Goal: Navigation & Orientation: Find specific page/section

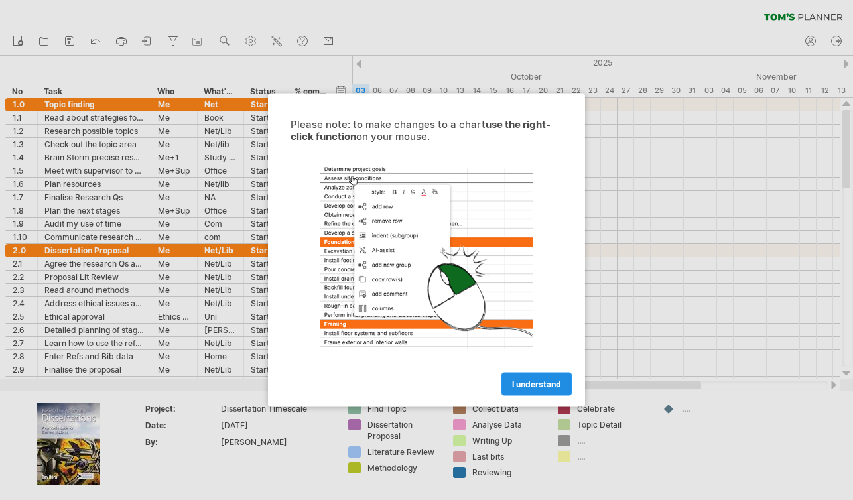
click at [546, 381] on span "I understand" at bounding box center [536, 384] width 49 height 10
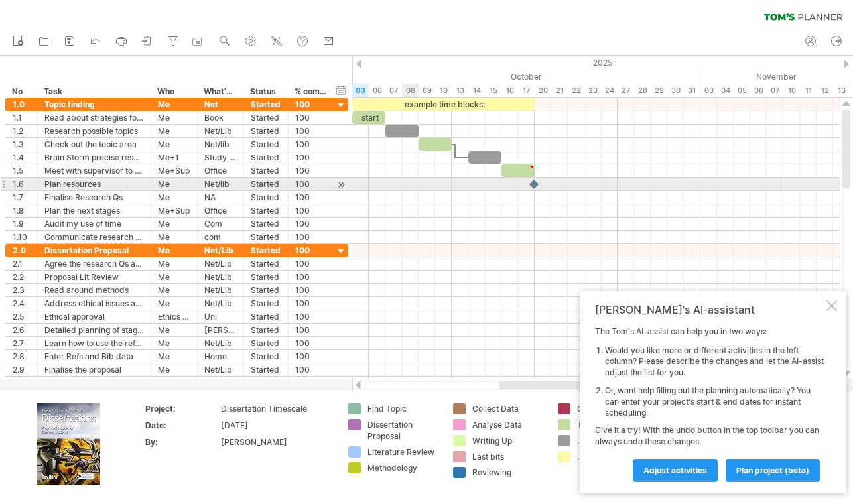
click at [403, 180] on div at bounding box center [595, 184] width 487 height 13
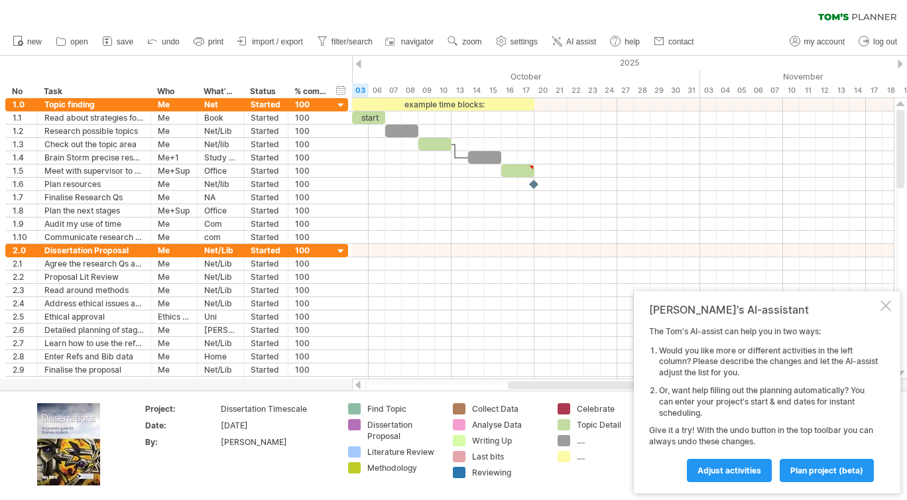
click at [767, 29] on div "new" at bounding box center [453, 42] width 907 height 28
click at [814, 42] on span "my account" at bounding box center [824, 41] width 40 height 9
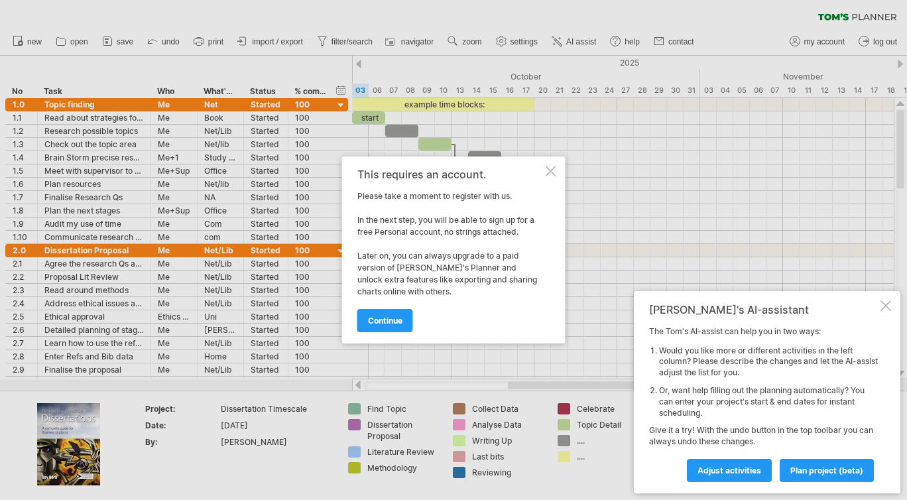
click at [727, 41] on div at bounding box center [453, 250] width 907 height 500
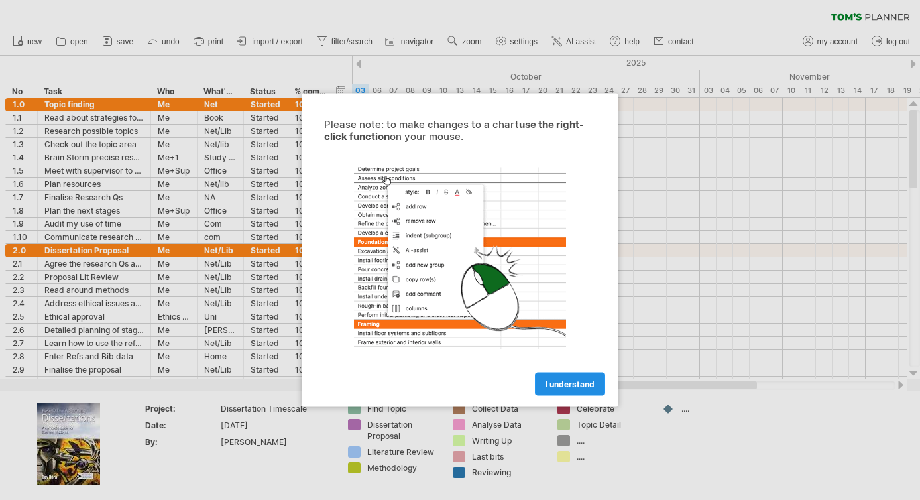
click at [552, 391] on link "I understand" at bounding box center [570, 384] width 70 height 23
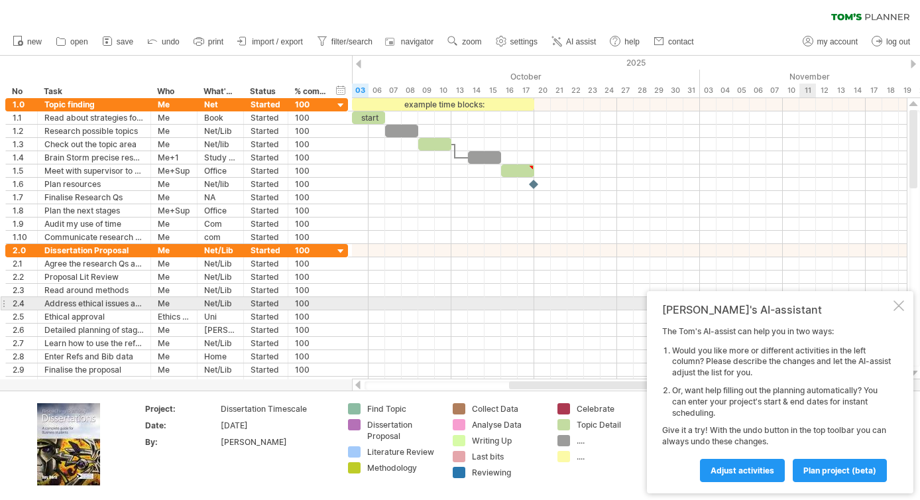
click at [902, 308] on div at bounding box center [899, 305] width 11 height 11
